Goal: Complete application form

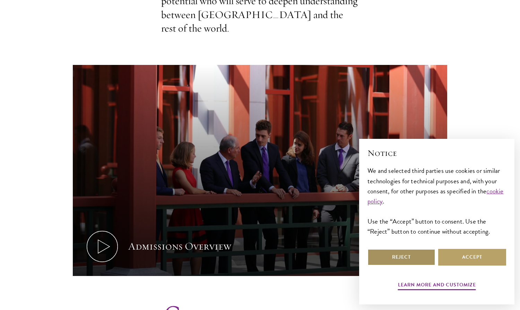
click at [411, 258] on button "Reject" at bounding box center [402, 257] width 68 height 17
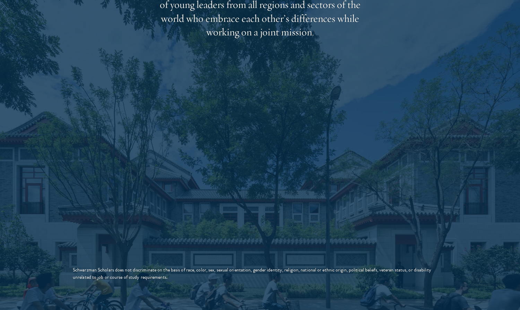
scroll to position [1148, 0]
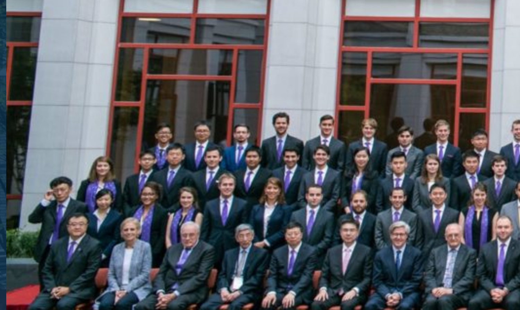
click at [187, 196] on img at bounding box center [260, 167] width 374 height 187
click at [186, 196] on img at bounding box center [260, 167] width 374 height 187
click at [184, 196] on img at bounding box center [260, 167] width 374 height 187
click at [183, 196] on img at bounding box center [260, 167] width 374 height 187
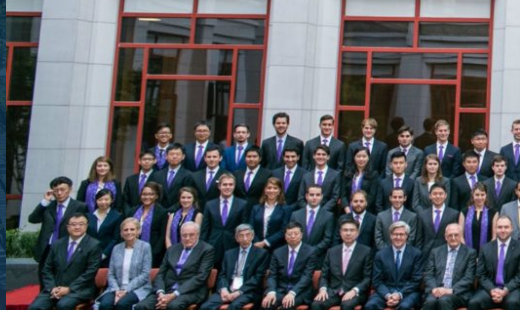
click at [183, 195] on img at bounding box center [260, 167] width 374 height 187
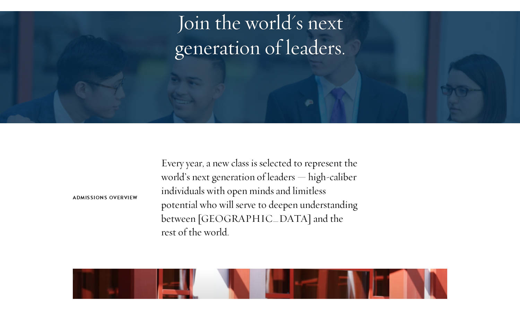
scroll to position [0, 0]
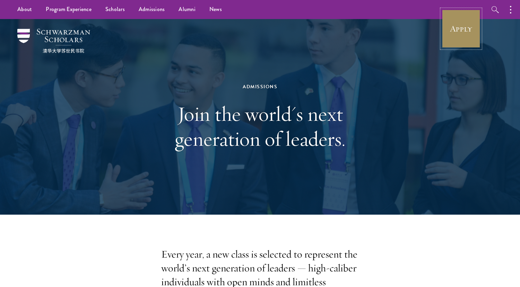
click at [464, 31] on link "Apply" at bounding box center [461, 28] width 39 height 39
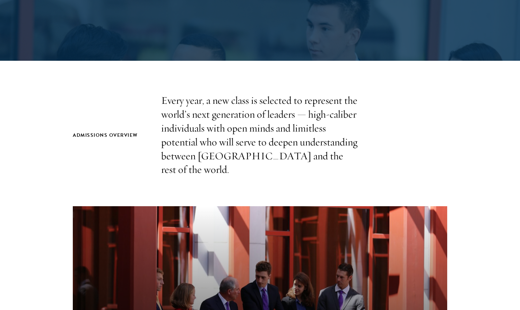
scroll to position [190, 0]
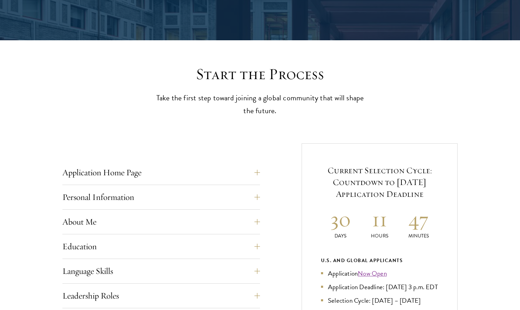
scroll to position [140, 0]
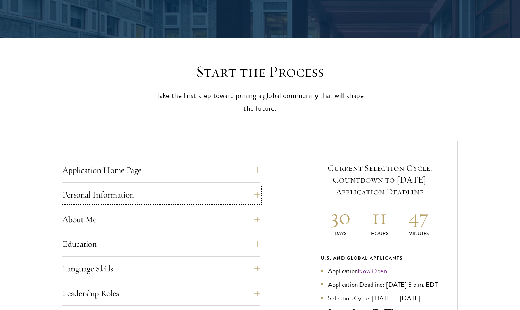
click at [258, 194] on button "Personal Information" at bounding box center [161, 194] width 198 height 17
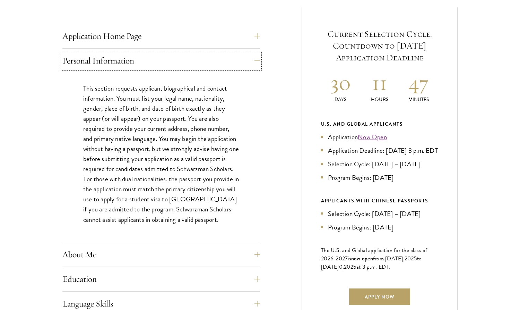
scroll to position [282, 0]
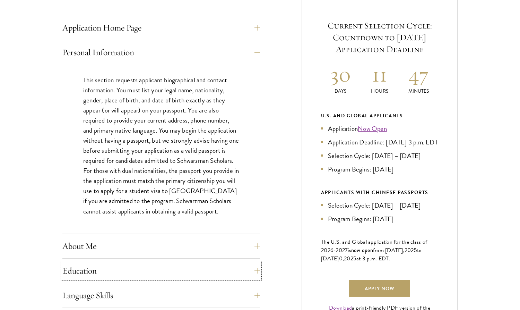
click at [259, 274] on button "Education" at bounding box center [161, 270] width 198 height 17
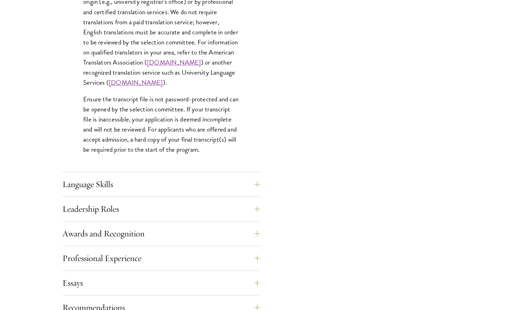
scroll to position [1042, 0]
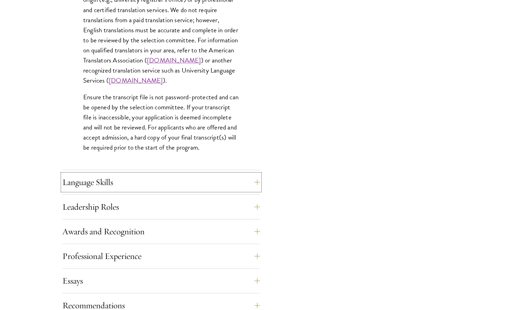
click at [257, 182] on button "Language Skills" at bounding box center [161, 182] width 198 height 17
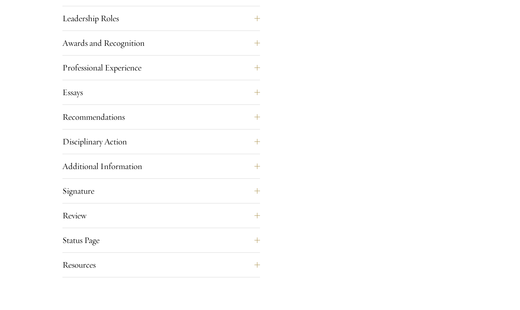
scroll to position [758, 0]
click at [258, 114] on button "Recommendations" at bounding box center [161, 116] width 198 height 17
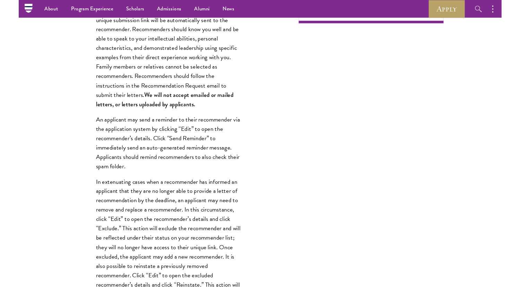
scroll to position [595, 0]
